Goal: Task Accomplishment & Management: Manage account settings

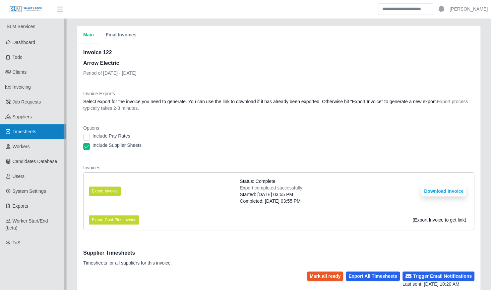
click at [30, 132] on span "Timesheets" at bounding box center [25, 131] width 24 height 5
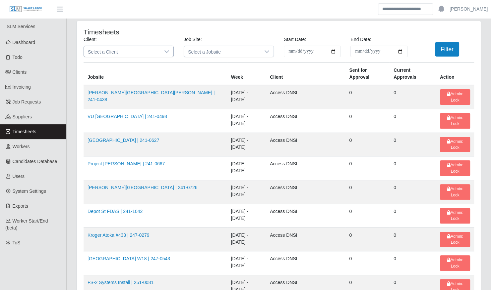
click at [131, 52] on span "Select a Client" at bounding box center [122, 51] width 76 height 11
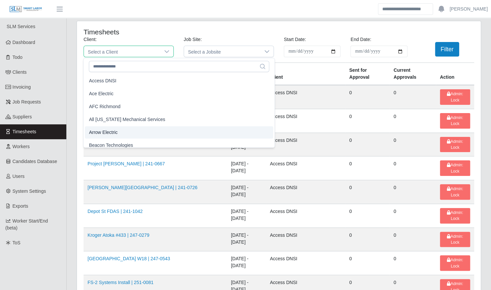
click at [121, 134] on li "Arrow Electric" at bounding box center [179, 133] width 188 height 12
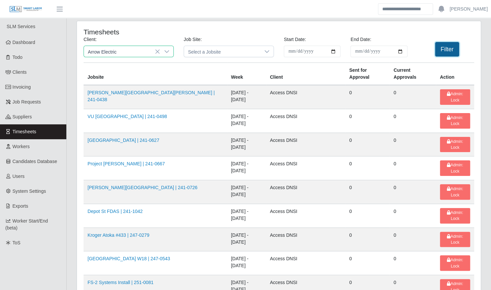
click at [454, 48] on button "Filter" at bounding box center [447, 49] width 24 height 15
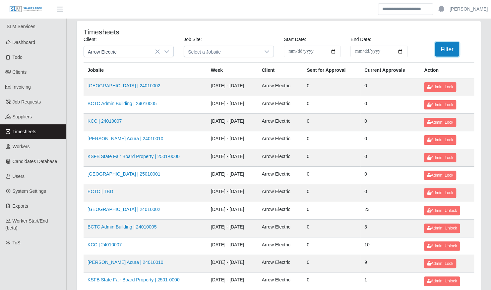
scroll to position [84, 0]
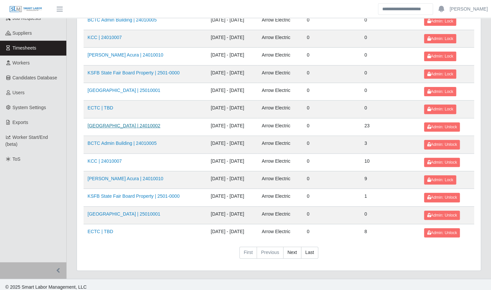
click at [127, 125] on link "Kenneland Chalet Building | 24010002" at bounding box center [123, 125] width 73 height 5
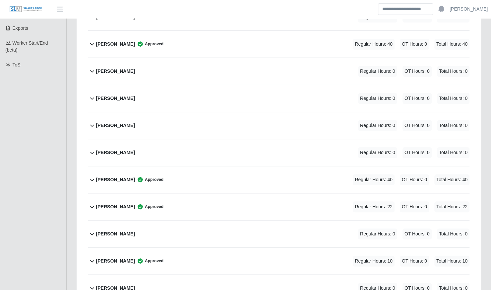
scroll to position [179, 0]
click at [155, 197] on div "Bryce Jackson Approved Regular Hours: 22 OT Hours: 0 Total Hours: 22" at bounding box center [282, 206] width 373 height 27
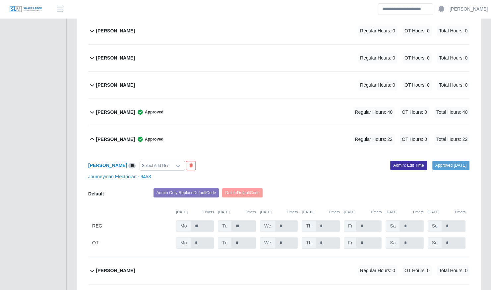
scroll to position [246, 0]
click at [223, 129] on div "Bryce Jackson Approved Regular Hours: 22 OT Hours: 0 Total Hours: 22" at bounding box center [282, 139] width 373 height 27
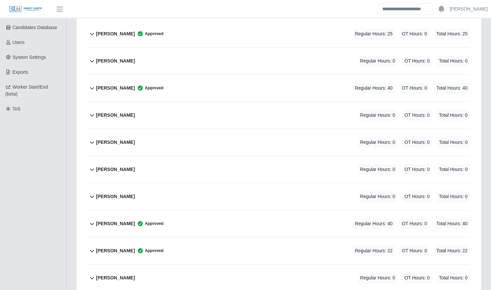
scroll to position [137, 0]
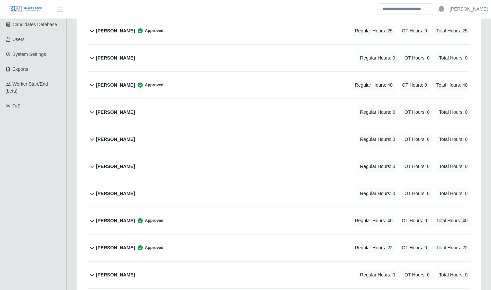
click at [121, 245] on div "Bryce Jackson Approved" at bounding box center [129, 248] width 67 height 11
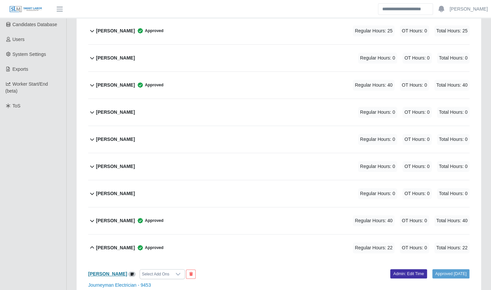
click at [114, 272] on b "Bryce Jackson" at bounding box center [107, 274] width 39 height 5
click at [187, 236] on div "Bryce Jackson Approved Regular Hours: 22 OT Hours: 0 Total Hours: 22" at bounding box center [282, 248] width 373 height 27
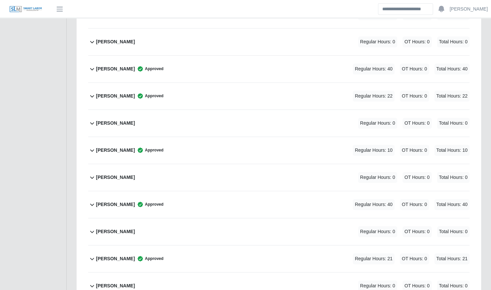
scroll to position [290, 0]
click at [214, 145] on div "Christopher Miller Approved Regular Hours: 10 OT Hours: 0 Total Hours: 10" at bounding box center [282, 149] width 373 height 27
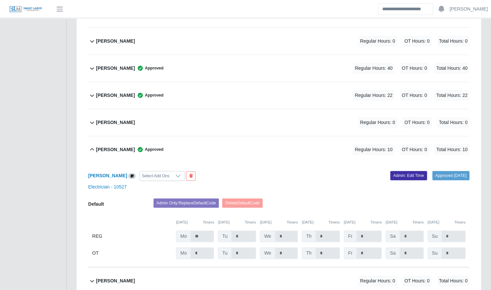
click at [214, 145] on div "Christopher Miller Approved Regular Hours: 10 OT Hours: 0 Total Hours: 10" at bounding box center [282, 149] width 373 height 27
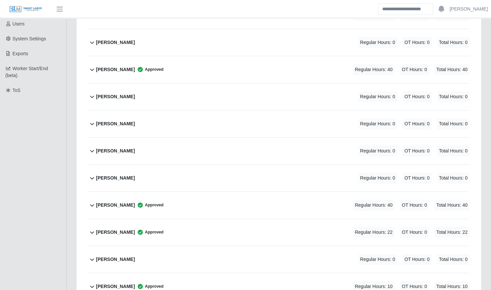
scroll to position [152, 0]
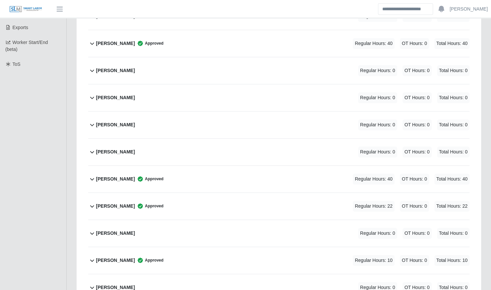
click at [166, 205] on div "Bryce Jackson Approved Regular Hours: 22 OT Hours: 0 Total Hours: 22" at bounding box center [282, 206] width 373 height 27
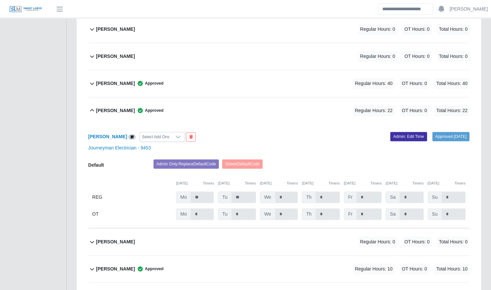
scroll to position [275, 0]
click at [401, 132] on link "Admin: Edit Time" at bounding box center [408, 136] width 37 height 9
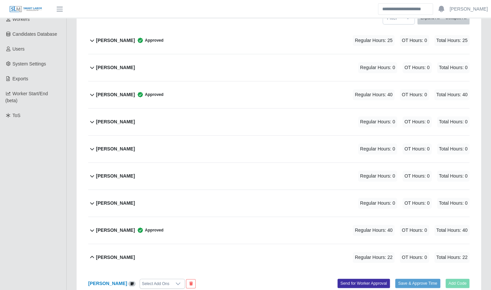
scroll to position [0, 0]
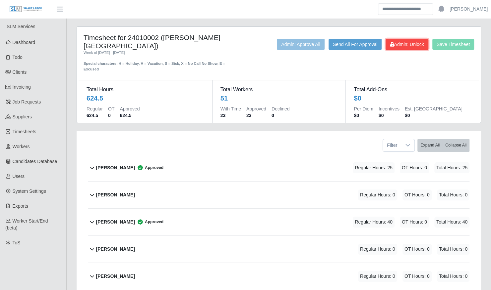
click at [395, 46] on span "Admin: Unlock" at bounding box center [407, 44] width 34 height 5
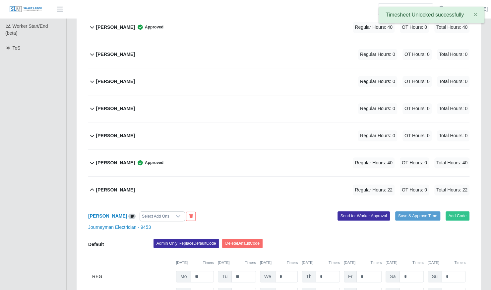
scroll to position [304, 0]
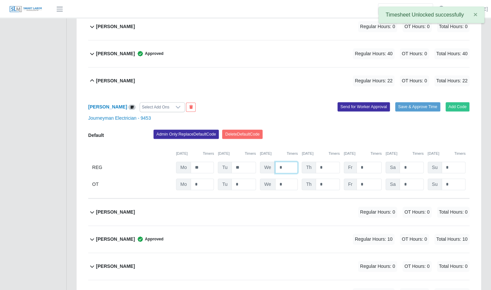
click at [287, 162] on input "*" at bounding box center [286, 168] width 23 height 12
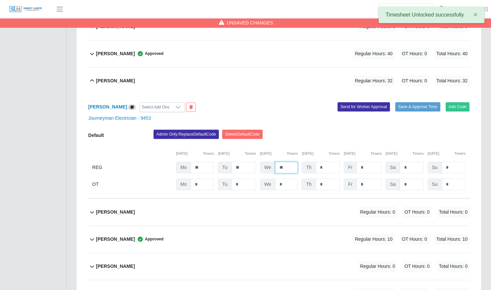
type input "**"
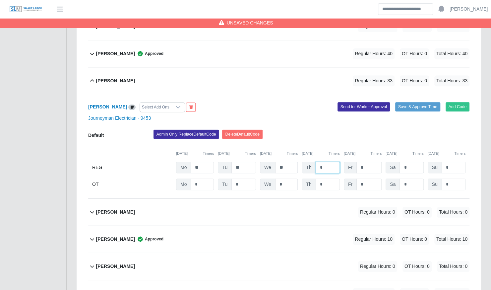
type input "*"
click at [394, 133] on div "Admin Only: Replace Default Code Delete Default Code" at bounding box center [311, 136] width 326 height 13
click at [410, 102] on button "Save & Approve Time" at bounding box center [417, 106] width 45 height 9
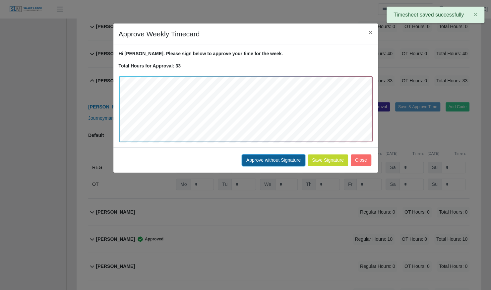
click at [272, 159] on button "Approve without Signature" at bounding box center [273, 161] width 63 height 12
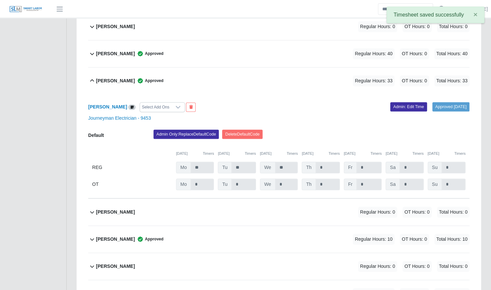
click at [236, 68] on div "Bryce Jackson Approved Regular Hours: 33 OT Hours: 0 Total Hours: 33" at bounding box center [282, 81] width 373 height 27
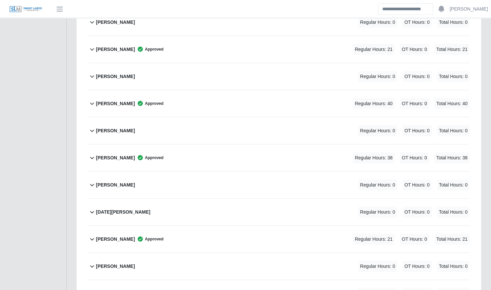
scroll to position [940, 0]
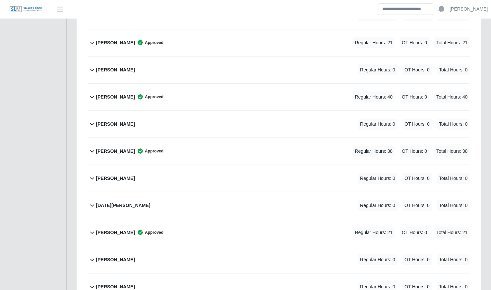
click at [197, 143] on div "Mitchell Tinnell Approved Regular Hours: 38 OT Hours: 0 Total Hours: 38" at bounding box center [282, 151] width 373 height 27
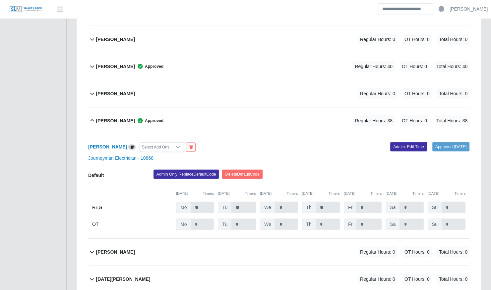
scroll to position [971, 0]
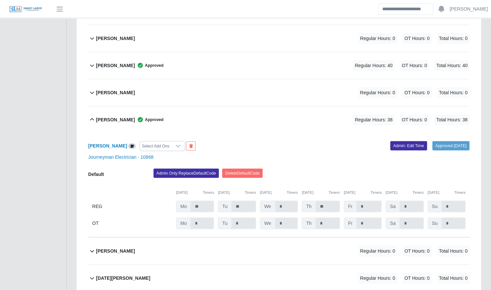
click at [221, 107] on div "Mitchell Tinnell Approved Regular Hours: 38 OT Hours: 0 Total Hours: 38" at bounding box center [282, 120] width 373 height 27
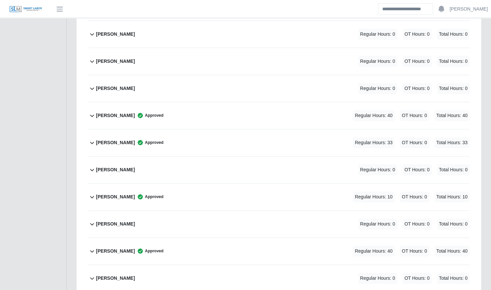
scroll to position [242, 0]
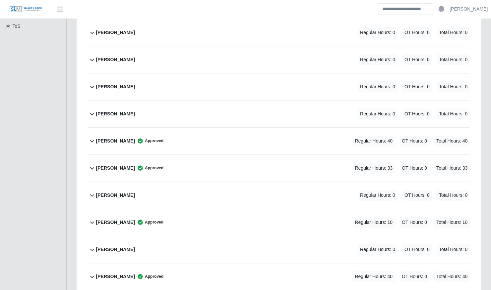
click at [183, 162] on div "Bryce Jackson Approved Regular Hours: 33 OT Hours: 0 Total Hours: 33" at bounding box center [282, 168] width 373 height 27
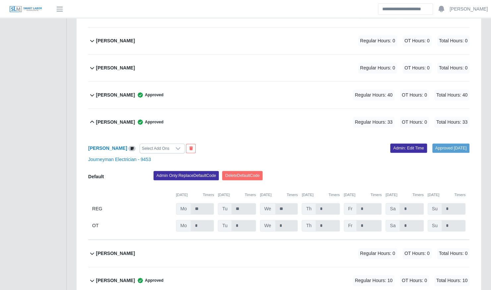
scroll to position [272, 0]
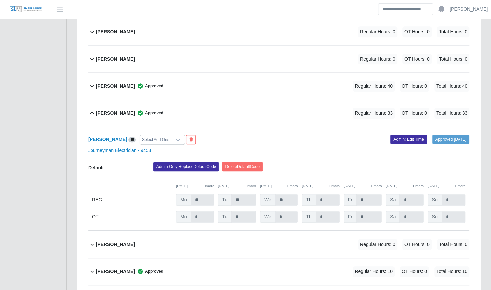
click at [205, 109] on div "Bryce Jackson Approved Regular Hours: 33 OT Hours: 0 Total Hours: 33" at bounding box center [282, 113] width 373 height 27
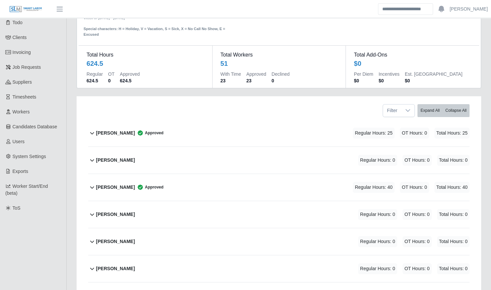
scroll to position [0, 0]
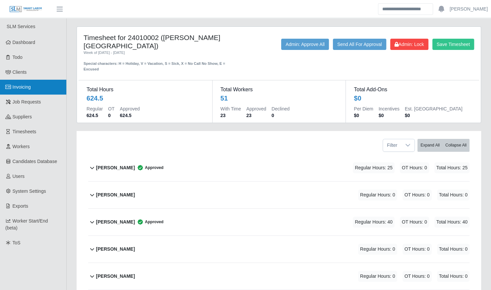
click at [37, 88] on link "Invoicing" at bounding box center [33, 87] width 66 height 15
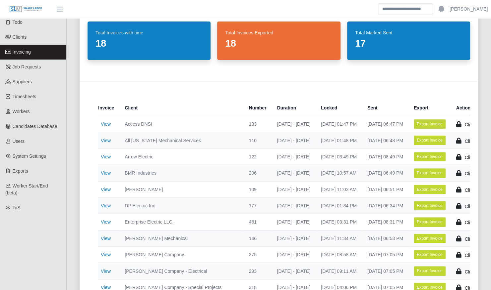
scroll to position [37, 0]
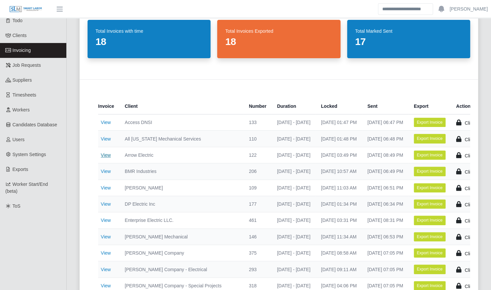
click at [107, 154] on link "View" at bounding box center [106, 155] width 10 height 5
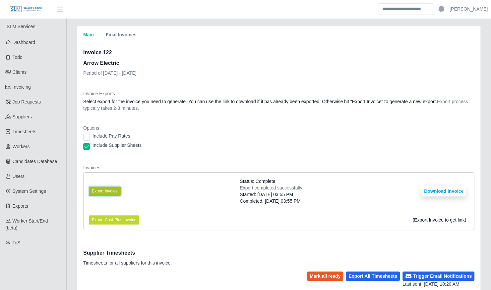
click at [113, 191] on button "Export Invoice" at bounding box center [105, 191] width 32 height 9
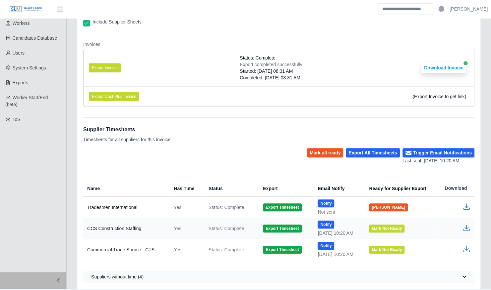
scroll to position [137, 0]
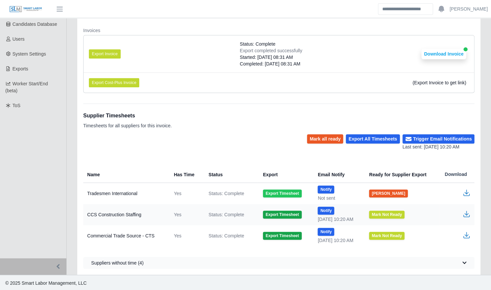
click at [283, 192] on button "Export Timesheet" at bounding box center [282, 194] width 38 height 8
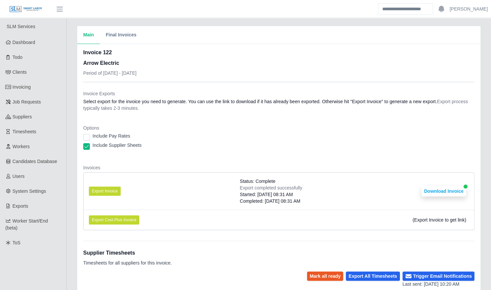
scroll to position [137, 0]
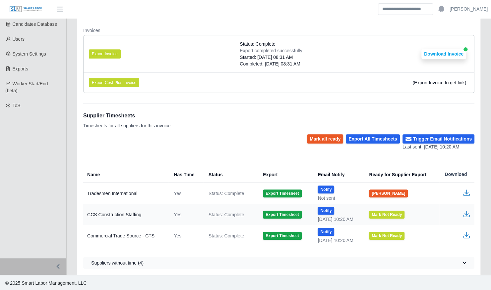
click at [461, 193] on td at bounding box center [456, 194] width 35 height 22
click at [469, 192] on icon "button" at bounding box center [466, 193] width 8 height 8
